Goal: Use online tool/utility: Utilize a website feature to perform a specific function

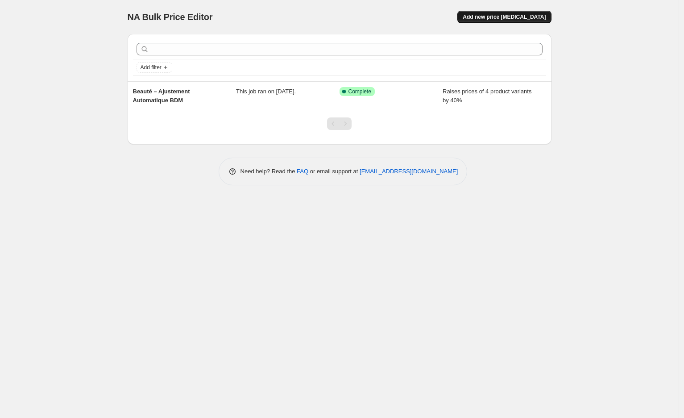
click at [500, 16] on span "Add new price [MEDICAL_DATA]" at bounding box center [504, 16] width 83 height 7
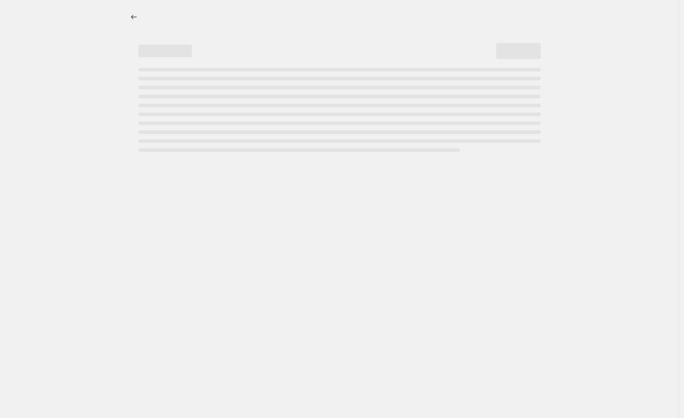
select select "percentage"
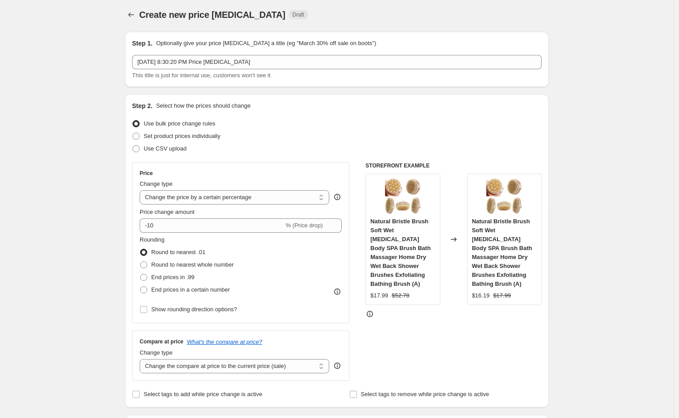
scroll to position [1, 0]
click at [138, 137] on span at bounding box center [136, 137] width 7 height 7
click at [133, 134] on input "Set product prices individually" at bounding box center [133, 134] width 0 height 0
radio input "true"
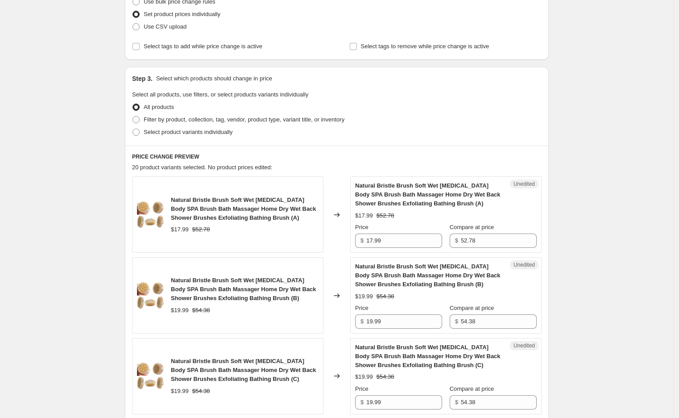
scroll to position [125, 0]
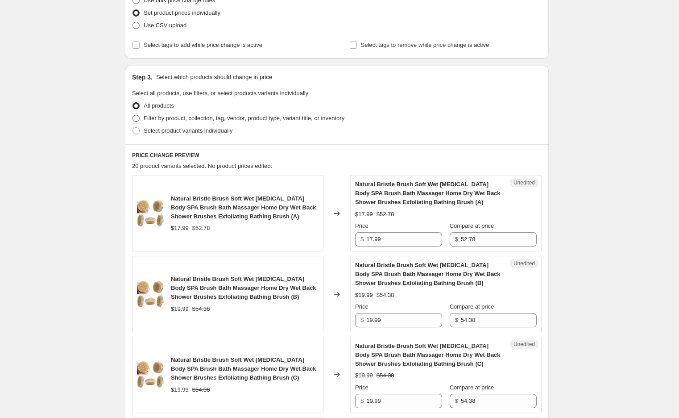
click at [140, 118] on span at bounding box center [136, 118] width 7 height 7
click at [133, 115] on input "Filter by product, collection, tag, vendor, product type, variant title, or inv…" at bounding box center [133, 115] width 0 height 0
radio input "true"
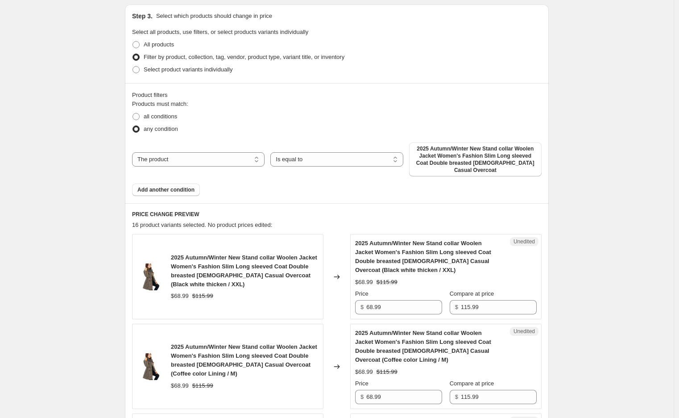
scroll to position [187, 0]
click at [249, 160] on select "The product The product's collection The product's tag The product's vendor The…" at bounding box center [198, 158] width 133 height 14
select select "collection"
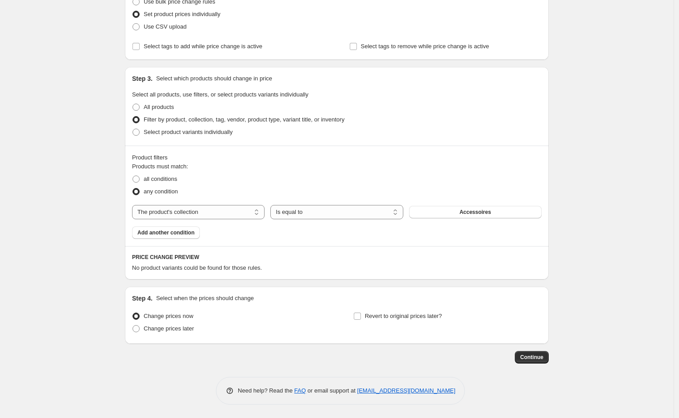
scroll to position [124, 0]
click at [458, 212] on button "Accessoires" at bounding box center [475, 212] width 133 height 12
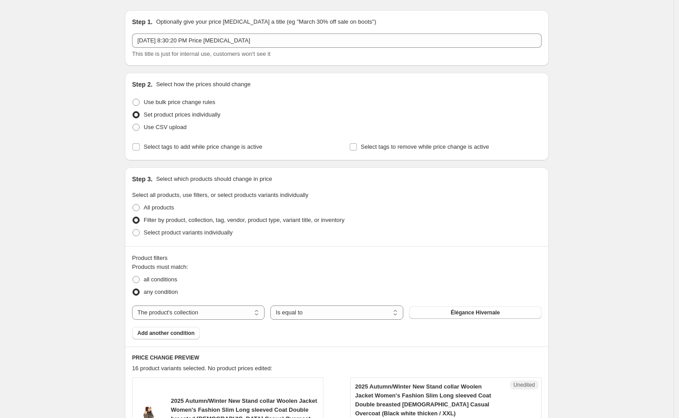
scroll to position [0, 0]
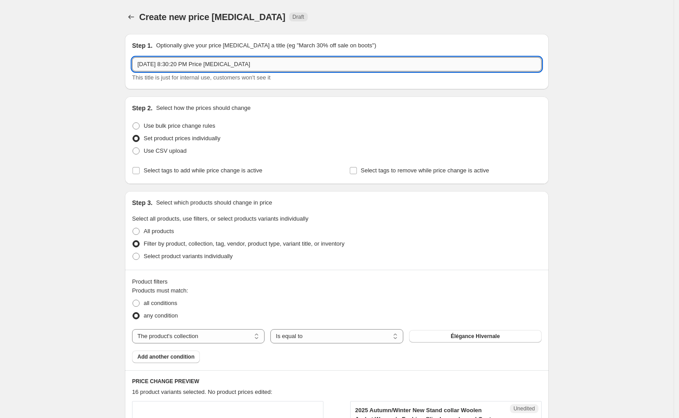
click at [288, 68] on input "[DATE] 8:30:20 PM Price [MEDICAL_DATA]" at bounding box center [337, 64] width 410 height 14
paste input "Beauté – Ajustement Automatique BDM"
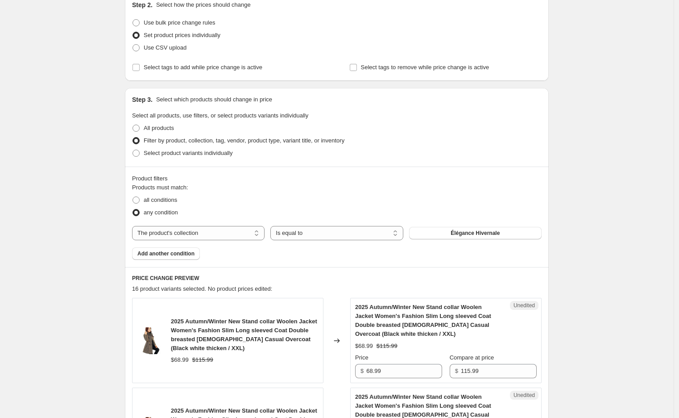
scroll to position [104, 0]
drag, startPoint x: 453, startPoint y: 228, endPoint x: 499, endPoint y: 176, distance: 69.3
click at [499, 176] on div "Product filters Products must match: all conditions any condition The product T…" at bounding box center [337, 215] width 424 height 100
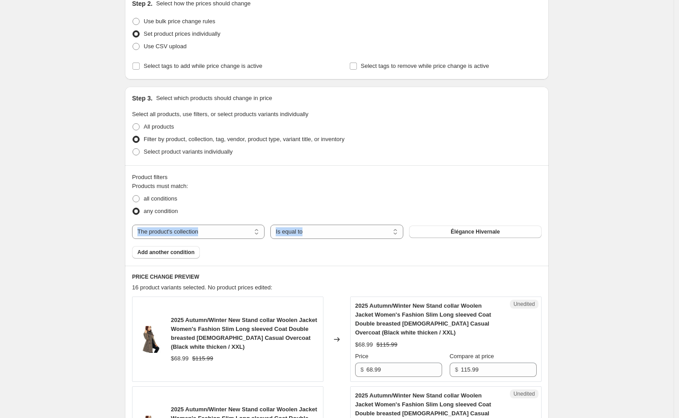
drag, startPoint x: 442, startPoint y: 207, endPoint x: 519, endPoint y: 252, distance: 89.2
click at [519, 252] on div "Products must match: all conditions any condition The product The product's col…" at bounding box center [337, 220] width 410 height 77
drag, startPoint x: 589, startPoint y: 256, endPoint x: 616, endPoint y: 253, distance: 27.5
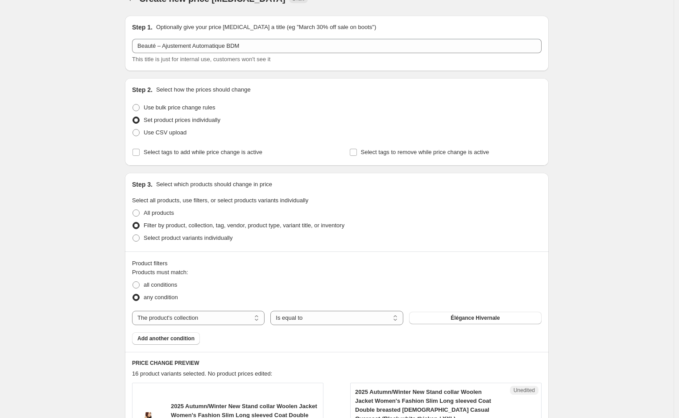
scroll to position [0, 0]
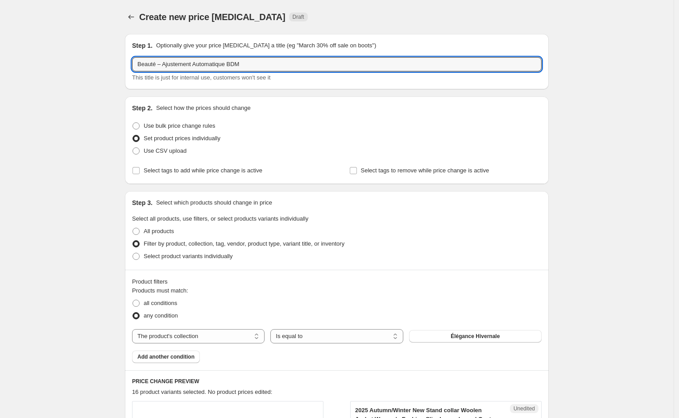
drag, startPoint x: 160, startPoint y: 64, endPoint x: 133, endPoint y: 59, distance: 27.7
click at [133, 59] on div "Step 1. Optionally give your price [MEDICAL_DATA] a title (eg "March 30% off sa…" at bounding box center [337, 61] width 424 height 55
type input "Élégance Hivernale – Ajustement Automatique BDM"
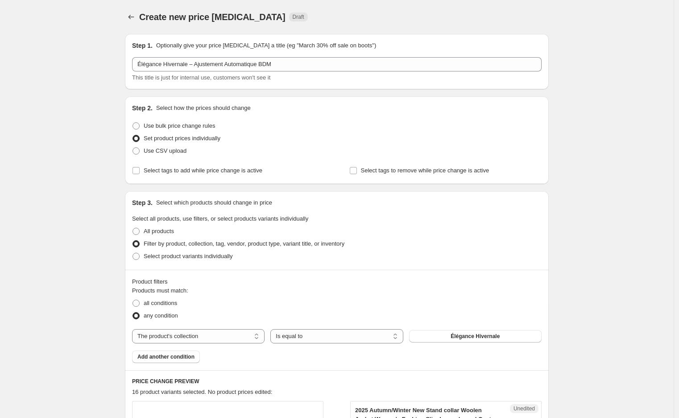
click at [545, 156] on div "Step 2. Select how the prices should change Use bulk price change rules Set pro…" at bounding box center [337, 139] width 424 height 87
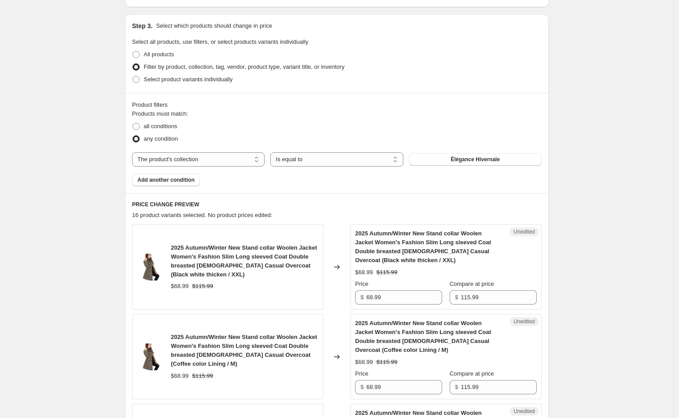
scroll to position [177, 0]
click at [180, 178] on span "Add another condition" at bounding box center [165, 179] width 57 height 7
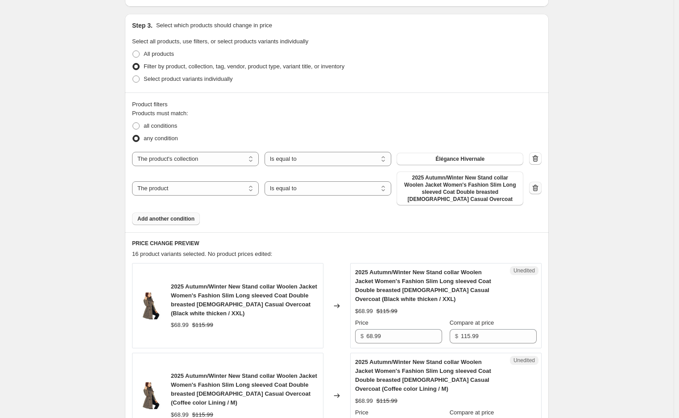
click at [539, 186] on icon "button" at bounding box center [536, 188] width 6 height 7
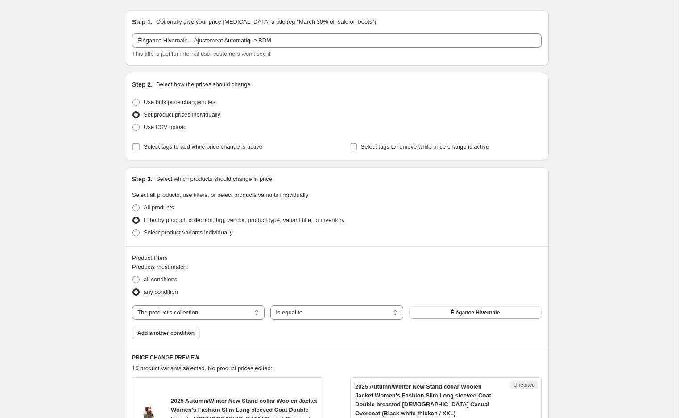
scroll to position [0, 0]
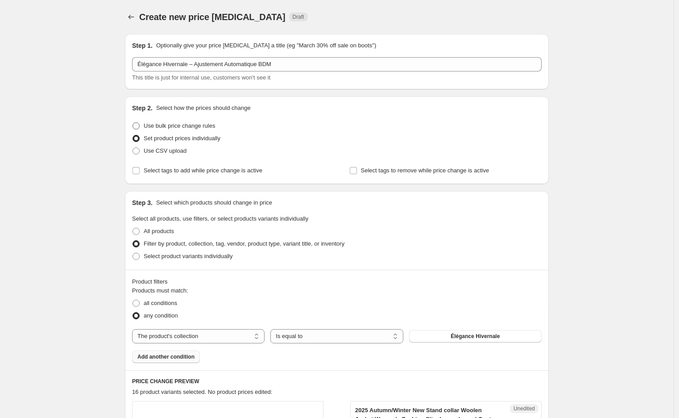
click at [139, 125] on span at bounding box center [136, 125] width 7 height 7
click at [133, 123] on input "Use bulk price change rules" at bounding box center [133, 122] width 0 height 0
radio input "true"
select select "percentage"
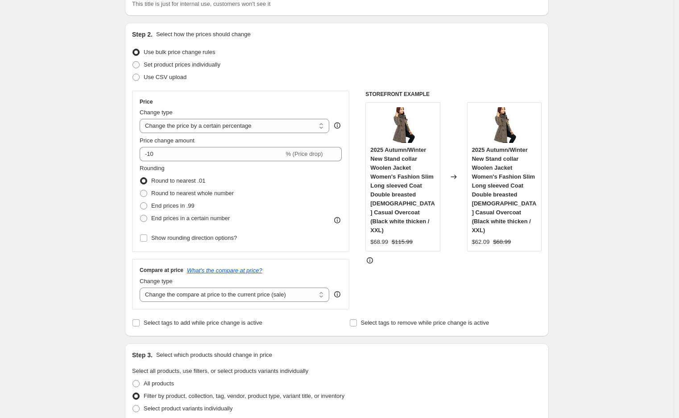
scroll to position [74, 0]
click at [184, 153] on input "-10" at bounding box center [212, 153] width 144 height 14
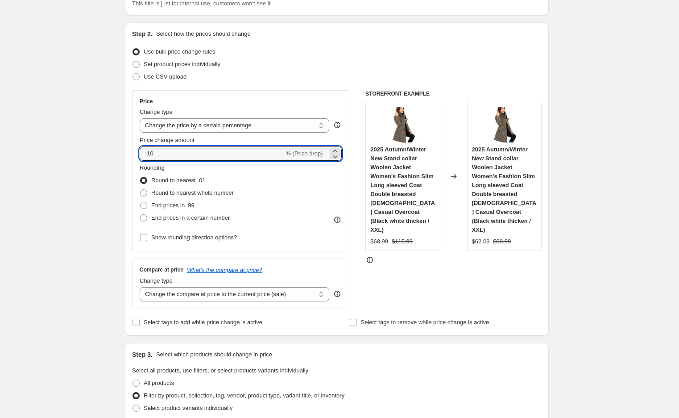
drag, startPoint x: 184, startPoint y: 153, endPoint x: 114, endPoint y: 149, distance: 70.6
paste input "4"
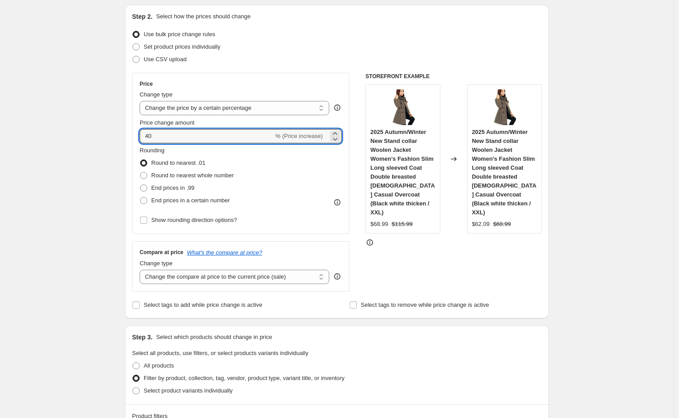
scroll to position [94, 0]
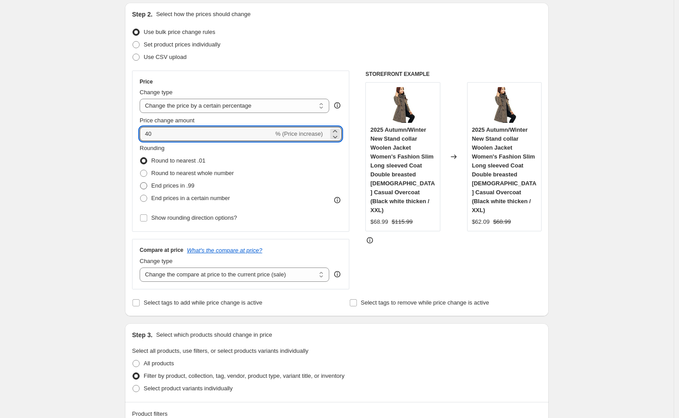
type input "40"
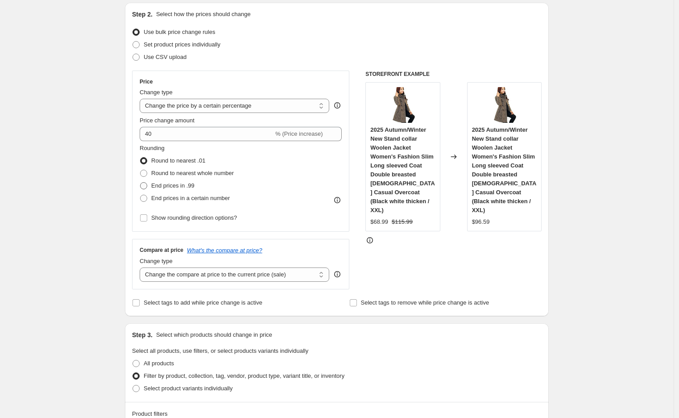
click at [146, 185] on span at bounding box center [143, 185] width 7 height 7
click at [141, 182] on input "End prices in .99" at bounding box center [140, 182] width 0 height 0
radio input "true"
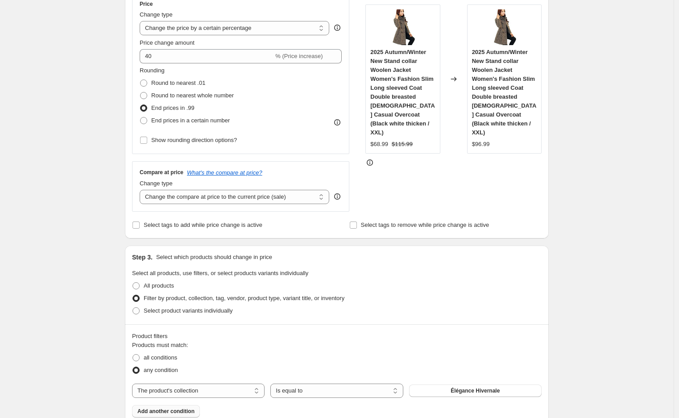
scroll to position [167, 0]
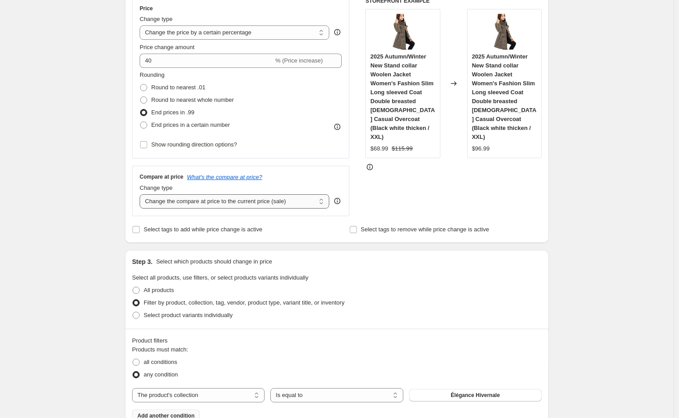
click at [206, 201] on select "Change the compare at price to the current price (sale) Change the compare at p…" at bounding box center [235, 201] width 190 height 14
select select "percentage"
click at [142, 194] on select "Change the compare at price to the current price (sale) Change the compare at p…" at bounding box center [235, 201] width 190 height 14
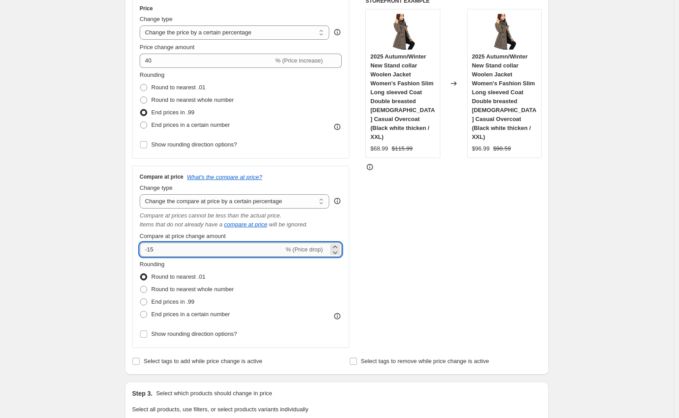
click at [179, 250] on input "-15" at bounding box center [212, 249] width 144 height 14
drag, startPoint x: 162, startPoint y: 252, endPoint x: 120, endPoint y: 250, distance: 41.1
paste input "60"
type input "60"
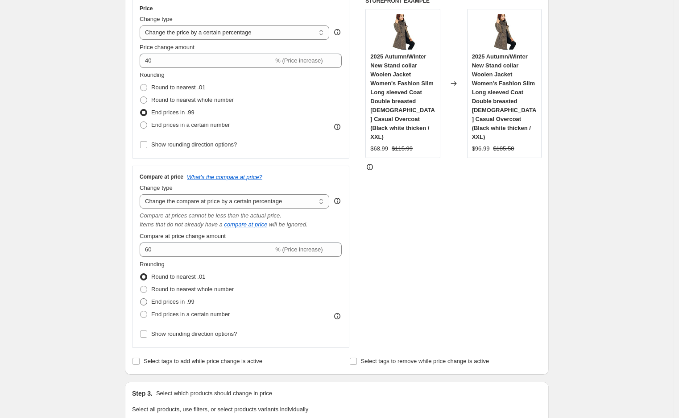
click at [146, 300] on span at bounding box center [143, 301] width 7 height 7
click at [141, 299] on input "End prices in .99" at bounding box center [140, 298] width 0 height 0
radio input "true"
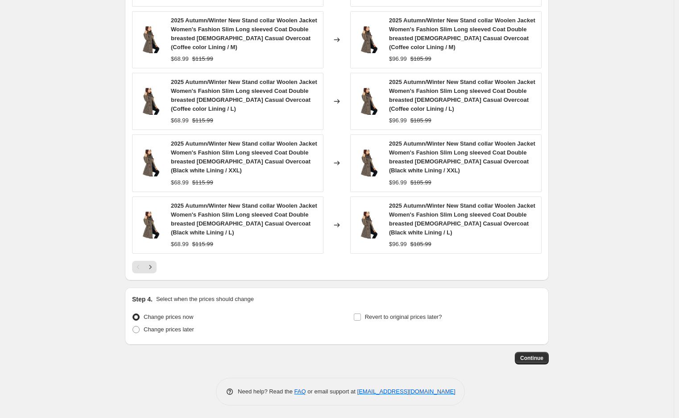
scroll to position [810, 0]
click at [530, 354] on span "Continue" at bounding box center [531, 356] width 23 height 7
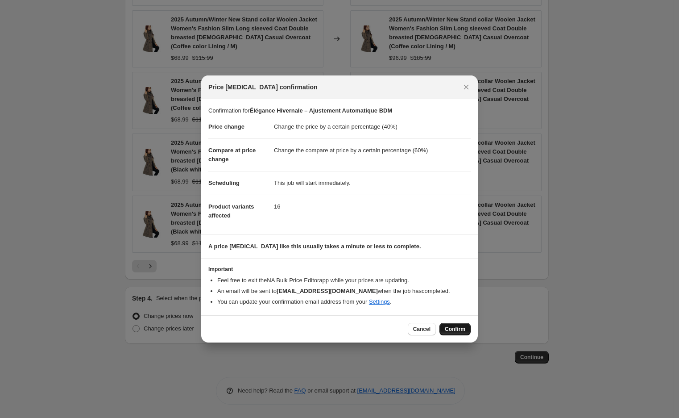
click at [451, 328] on span "Confirm" at bounding box center [455, 328] width 21 height 7
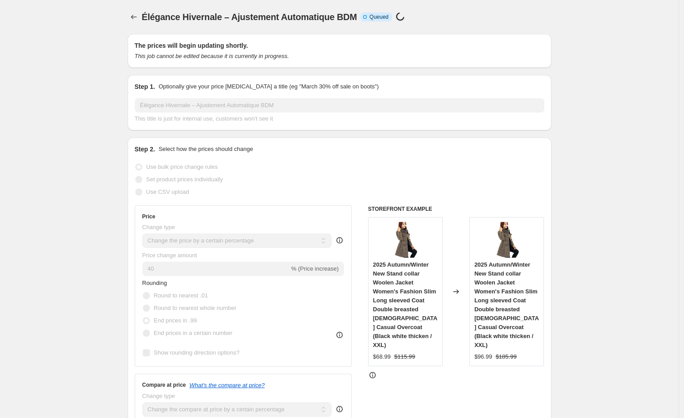
select select "percentage"
select select "collection"
